Goal: Task Accomplishment & Management: Complete application form

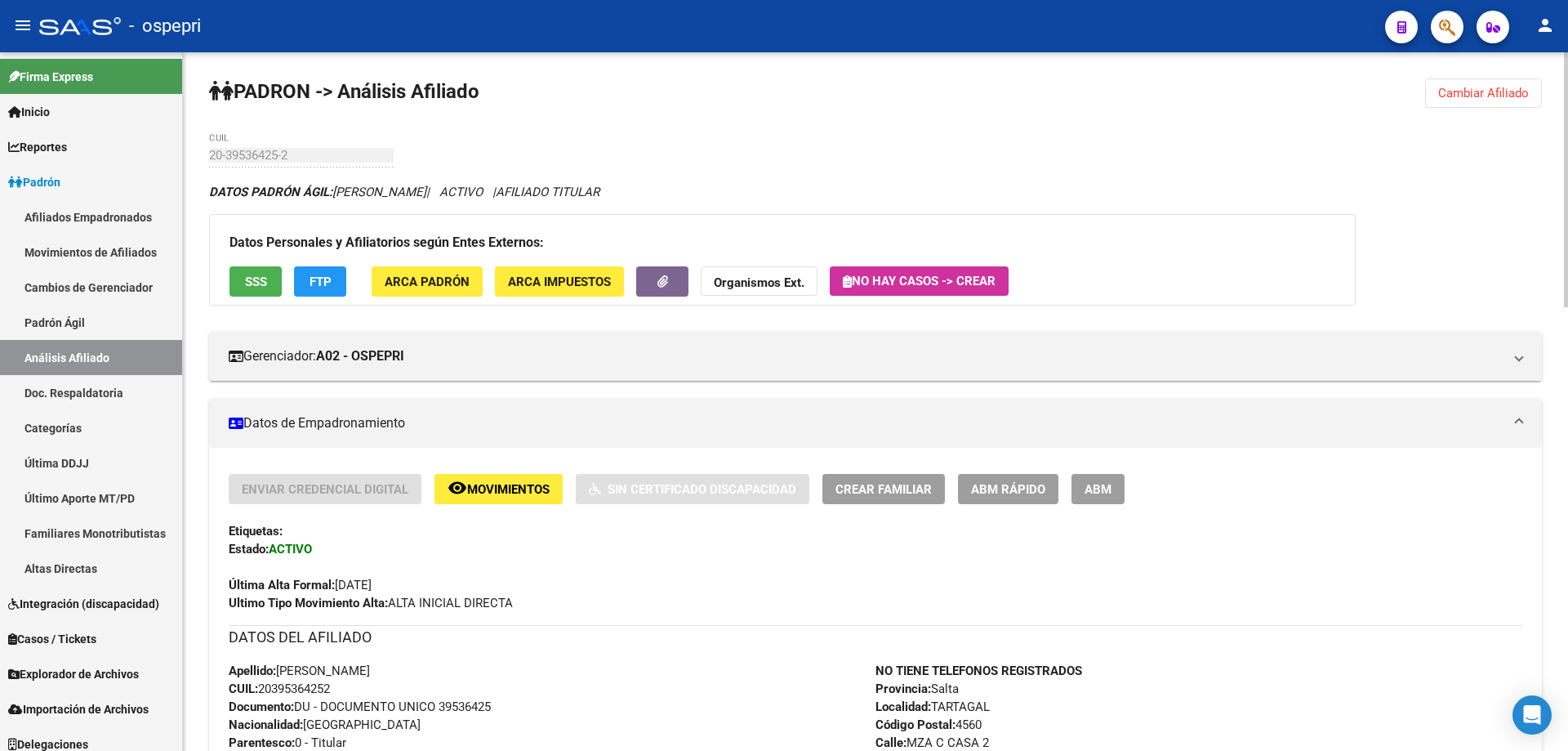
click at [1476, 90] on span "Cambiar Afiliado" at bounding box center [1484, 93] width 91 height 15
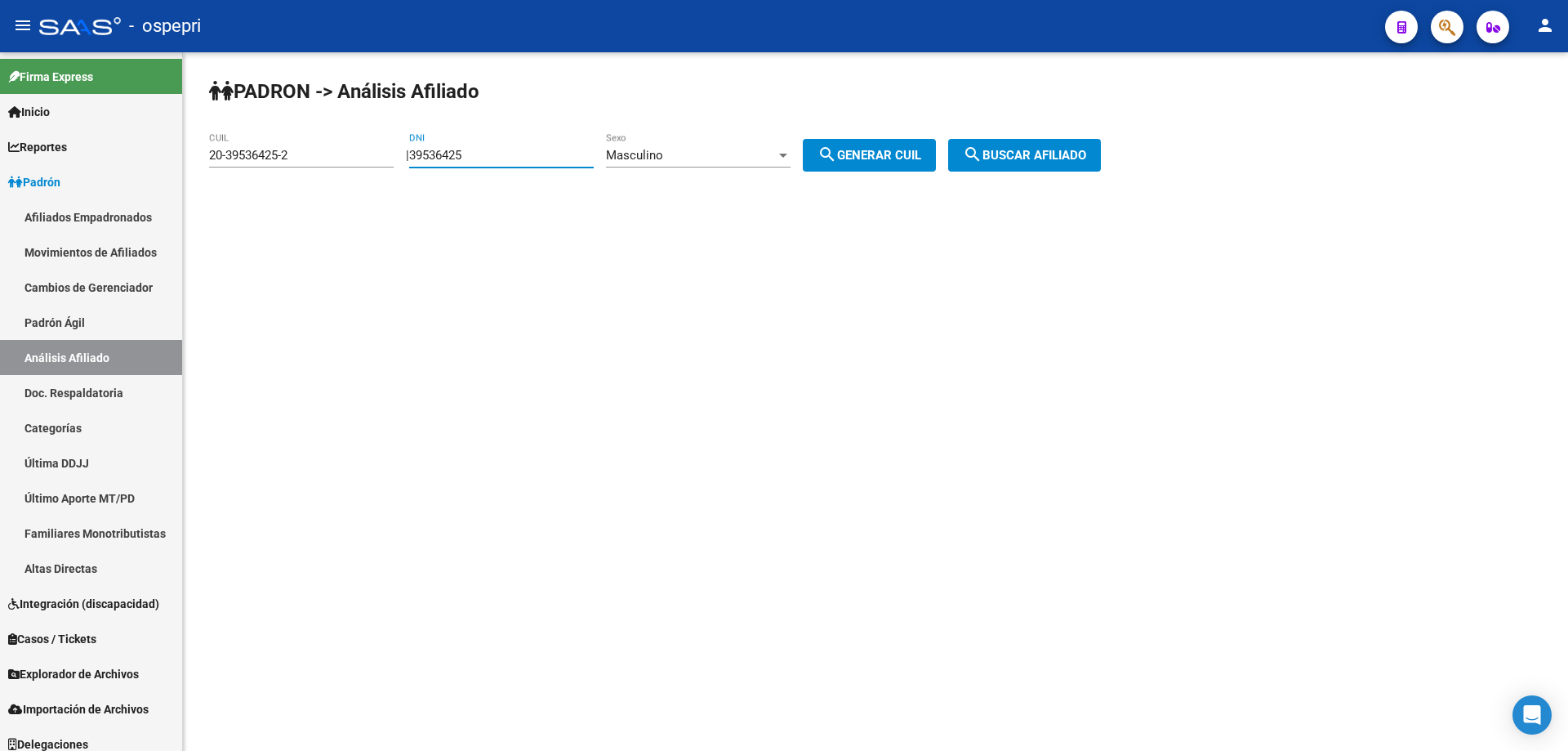
click at [464, 153] on input "39536425" at bounding box center [501, 155] width 185 height 15
paste input "933139"
type input "39933139"
click at [663, 152] on span "Masculino" at bounding box center [635, 155] width 57 height 15
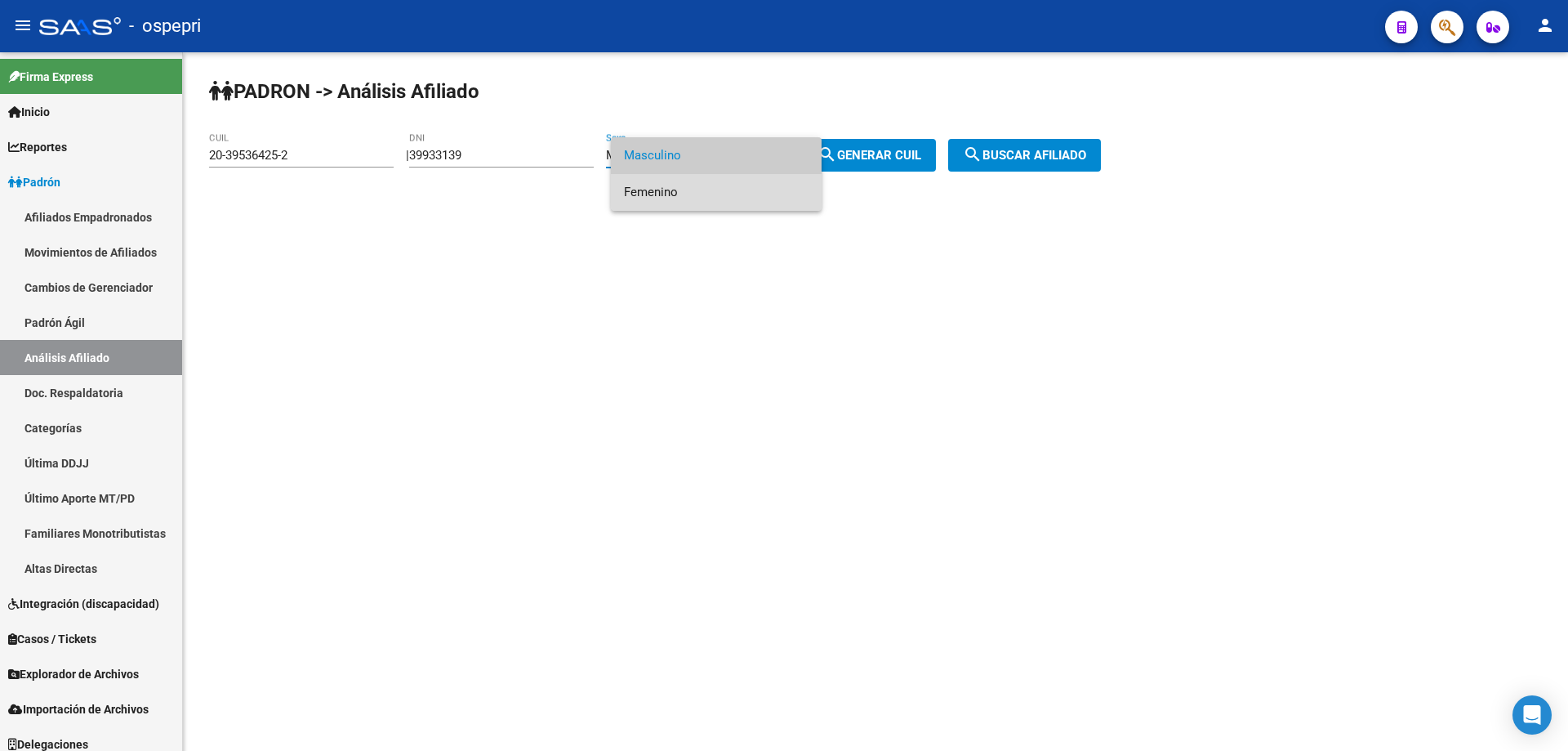
drag, startPoint x: 679, startPoint y: 191, endPoint x: 793, endPoint y: 166, distance: 116.7
click at [686, 192] on span "Femenino" at bounding box center [717, 192] width 185 height 37
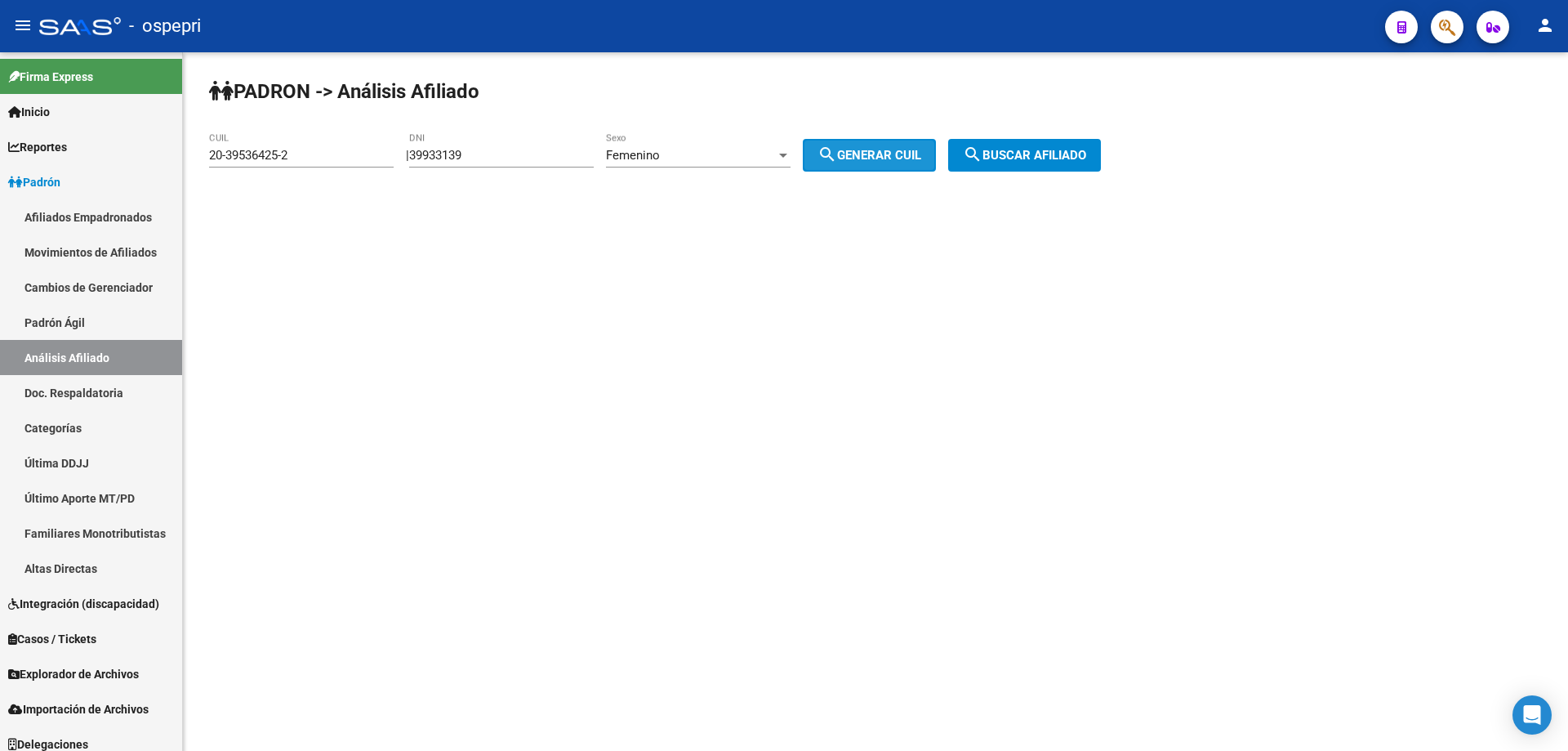
click at [838, 154] on mat-icon "search" at bounding box center [828, 155] width 20 height 20
drag, startPoint x: 1054, startPoint y: 151, endPoint x: 1036, endPoint y: 164, distance: 22.2
click at [1054, 152] on span "search Buscar afiliado" at bounding box center [1024, 155] width 124 height 15
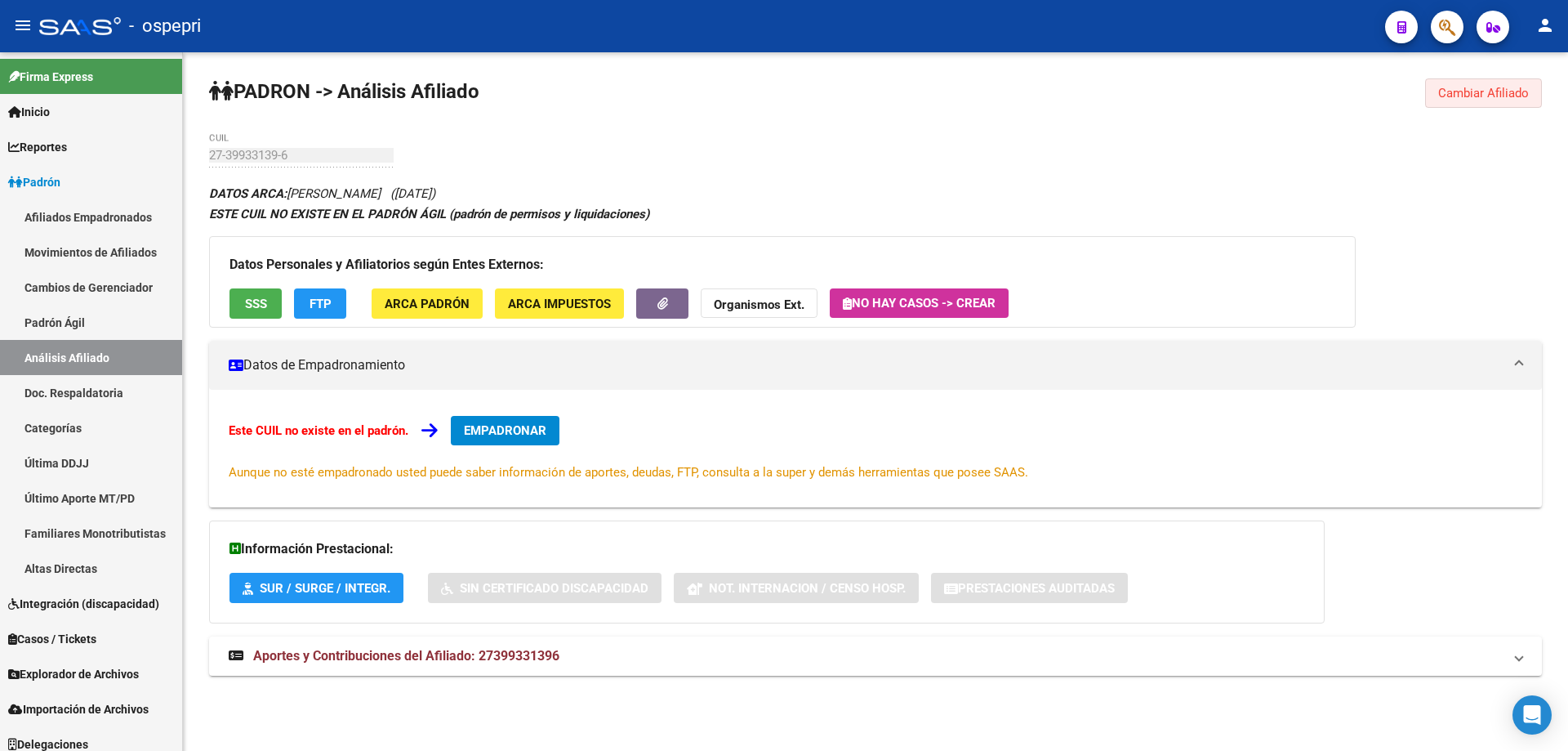
click at [1531, 88] on button "Cambiar Afiliado" at bounding box center [1484, 93] width 117 height 29
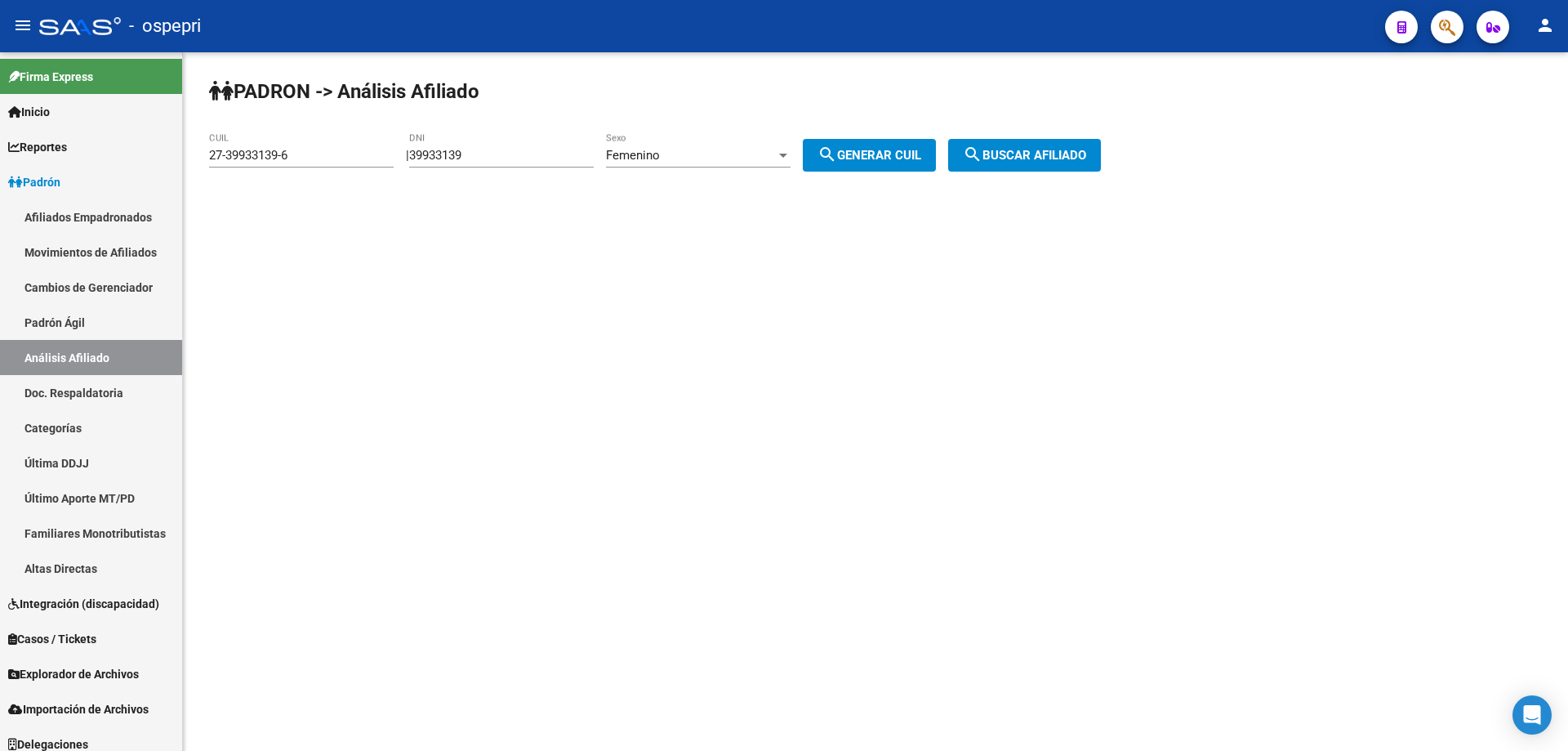
click at [321, 151] on input "27-39933139-6" at bounding box center [302, 155] width 185 height 15
type input "27-39933139-9"
click at [717, 157] on div "Femenino" at bounding box center [691, 155] width 170 height 15
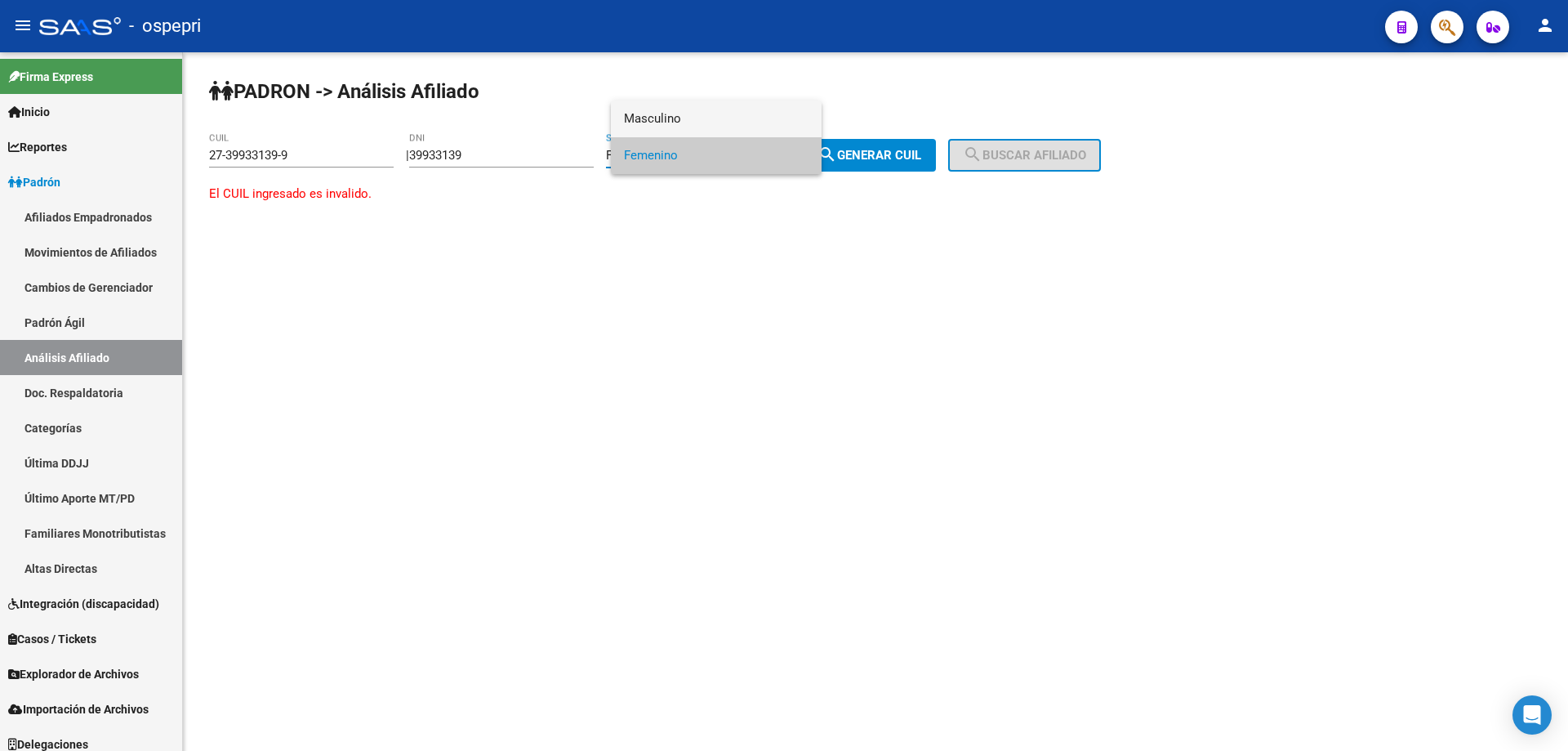
click at [729, 127] on span "Masculino" at bounding box center [717, 119] width 185 height 37
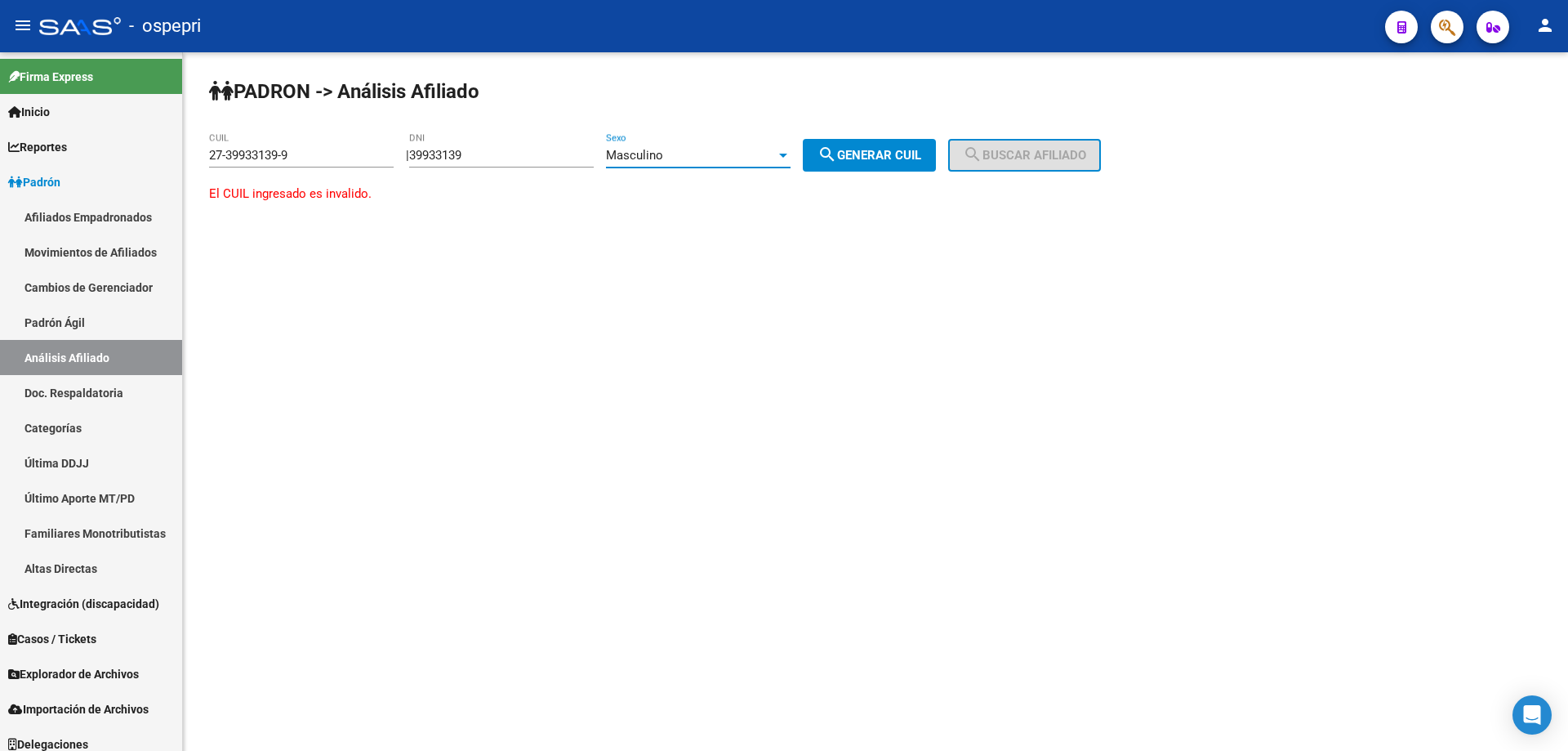
click at [716, 155] on div "Masculino" at bounding box center [691, 155] width 170 height 15
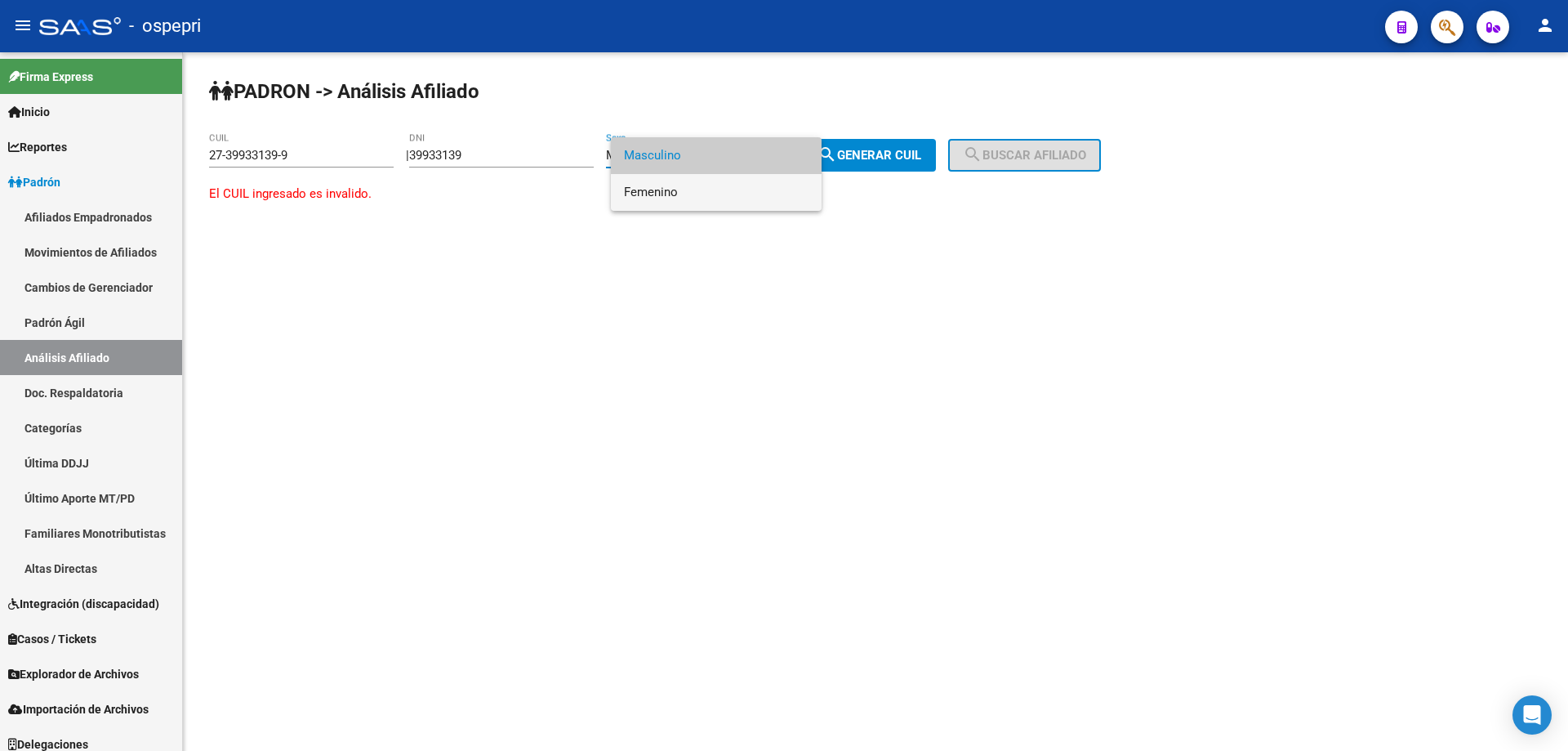
click at [706, 190] on span "Femenino" at bounding box center [717, 192] width 185 height 37
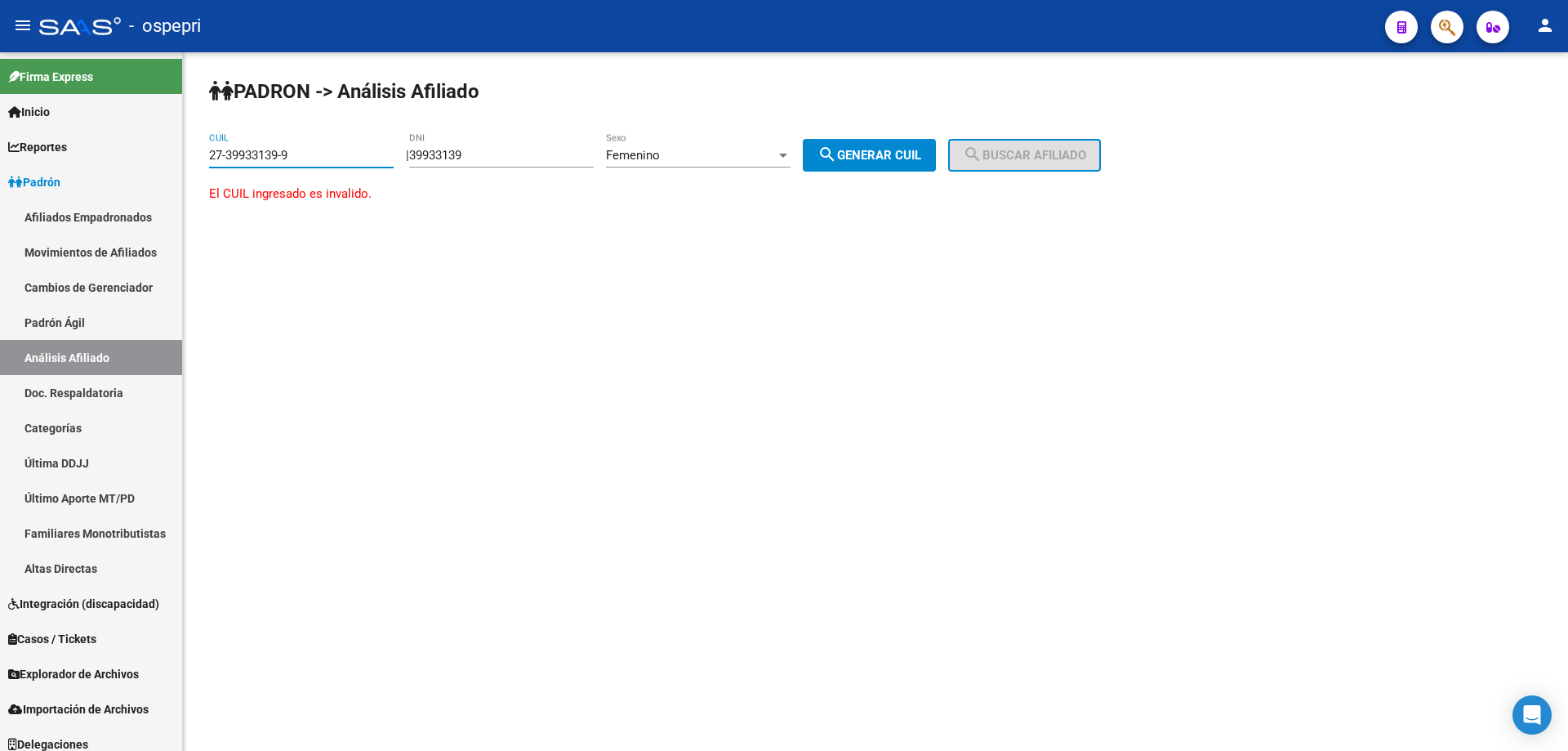
click at [330, 158] on input "27-39933139-9" at bounding box center [302, 155] width 185 height 15
click at [447, 151] on input "39933139" at bounding box center [501, 155] width 185 height 15
type input "39933129"
click at [803, 139] on button "search Generar CUIL" at bounding box center [869, 155] width 133 height 33
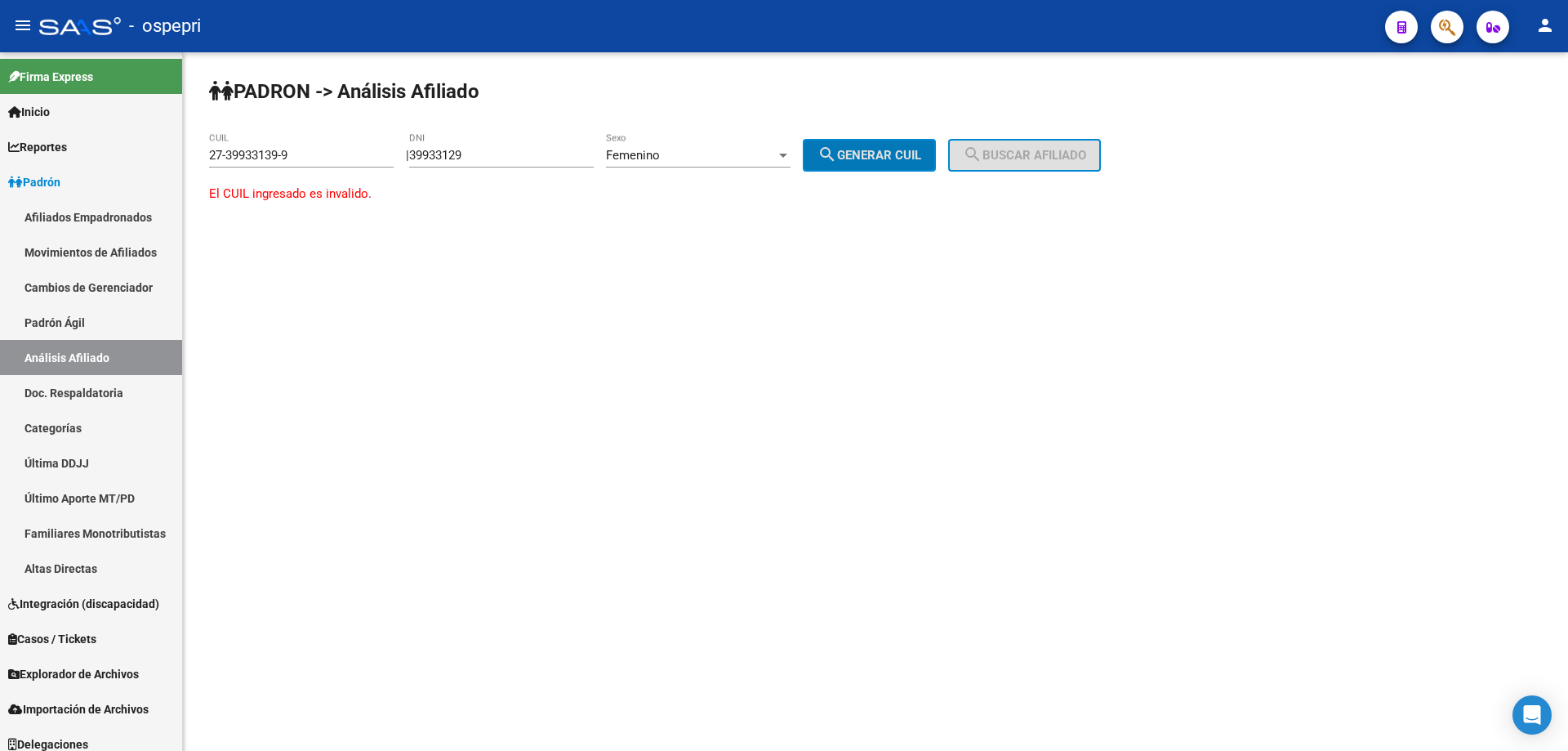
type input "27-39933129-9"
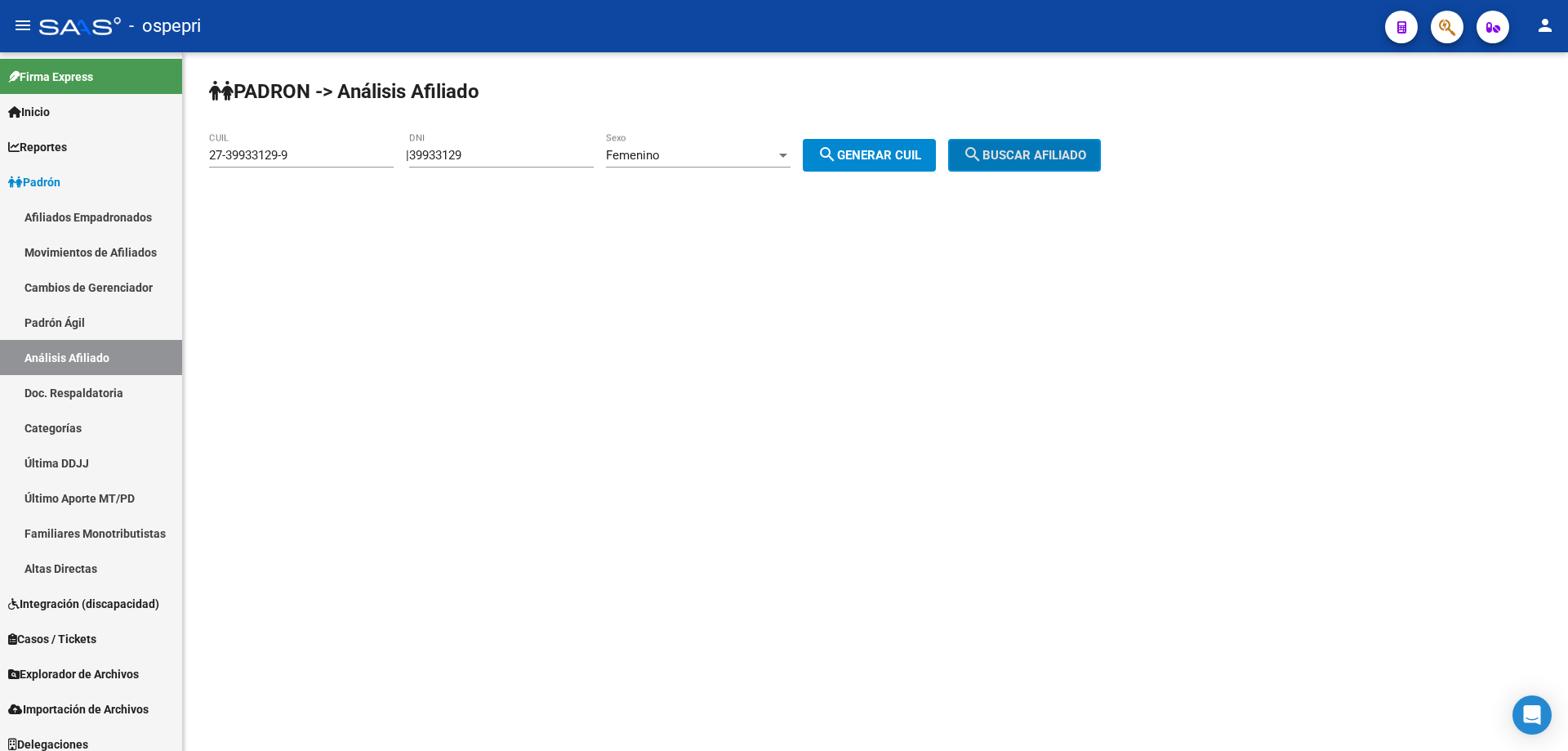
click button "search Buscar afiliado" at bounding box center [1024, 155] width 153 height 33
